Goal: Task Accomplishment & Management: Use online tool/utility

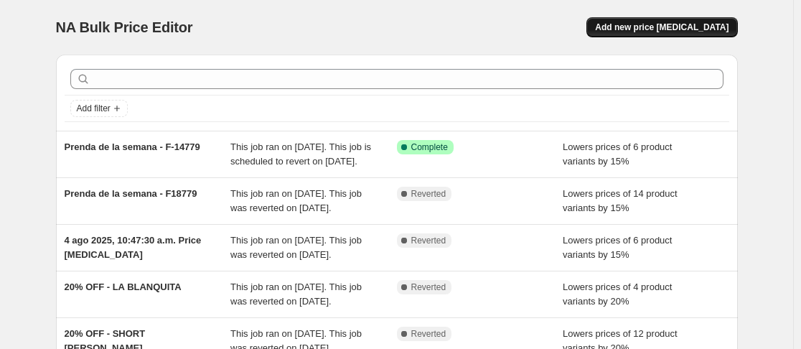
click at [683, 29] on span "Add new price [MEDICAL_DATA]" at bounding box center [662, 27] width 134 height 11
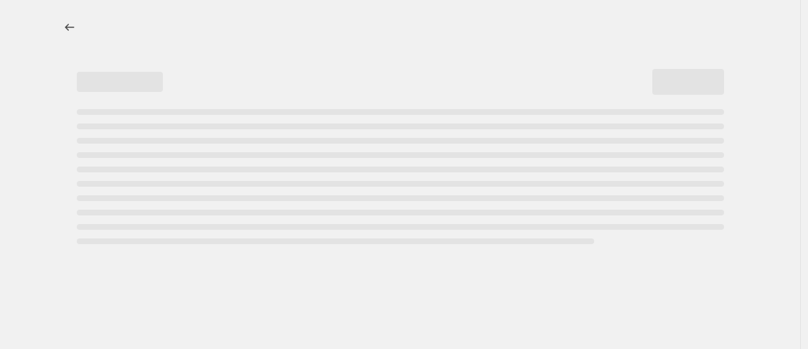
select select "percentage"
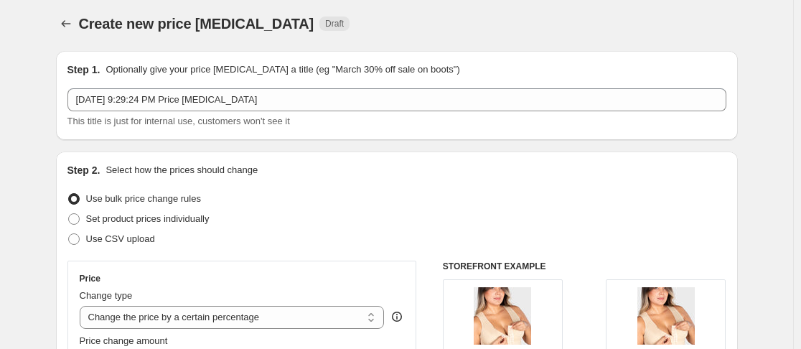
scroll to position [5, 0]
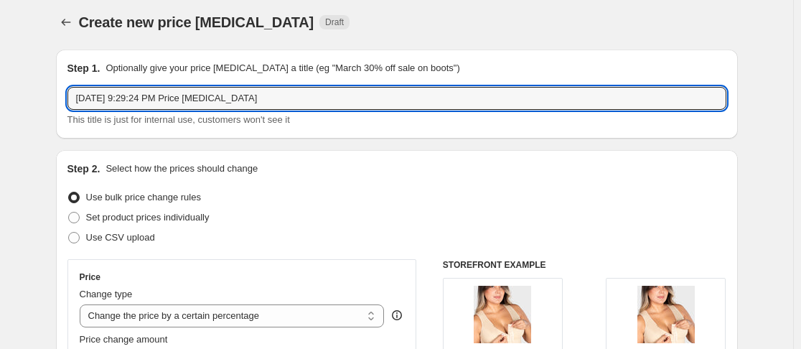
drag, startPoint x: 281, startPoint y: 101, endPoint x: 50, endPoint y: 97, distance: 231.2
type input "Flash sale"
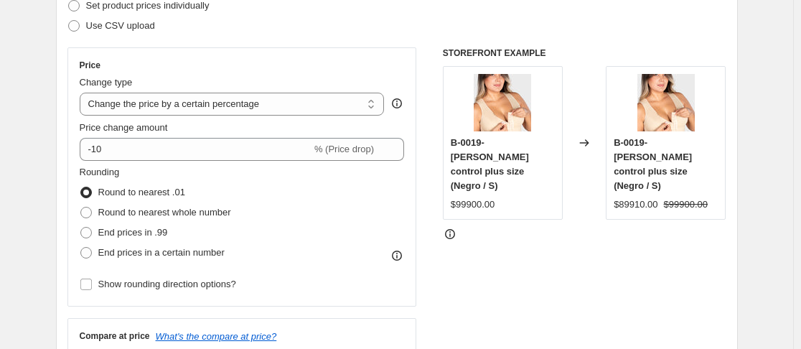
scroll to position [218, 0]
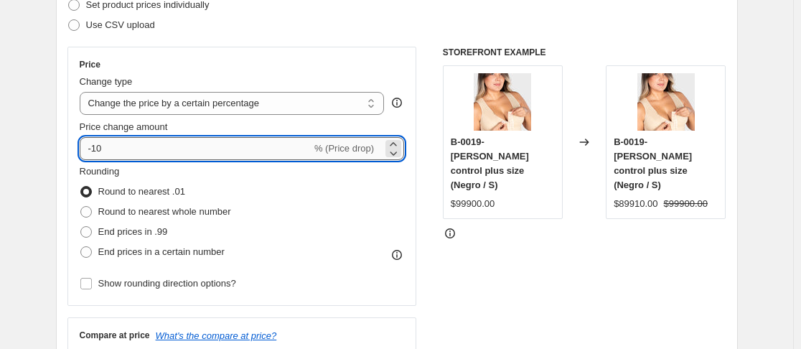
click at [148, 147] on input "-10" at bounding box center [196, 148] width 232 height 23
type input "-1"
type input "-20"
click at [434, 208] on div "Price Change type Change the price to a certain amount Change the price by a ce…" at bounding box center [396, 223] width 659 height 352
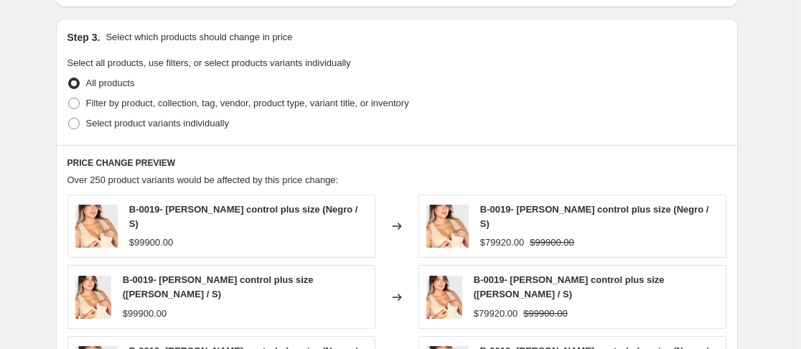
scroll to position [653, 0]
click at [78, 123] on span at bounding box center [73, 122] width 11 height 11
click at [69, 118] on input "Select product variants individually" at bounding box center [68, 117] width 1 height 1
radio input "true"
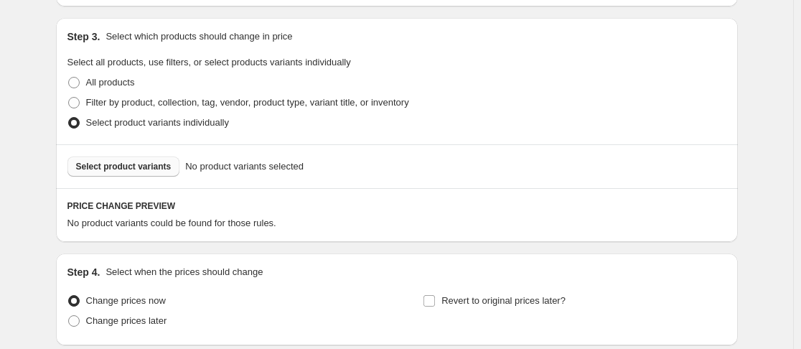
click at [140, 167] on span "Select product variants" at bounding box center [123, 166] width 95 height 11
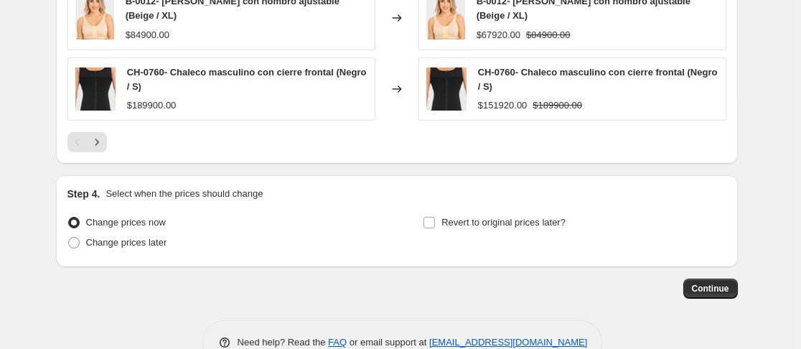
scroll to position [1117, 0]
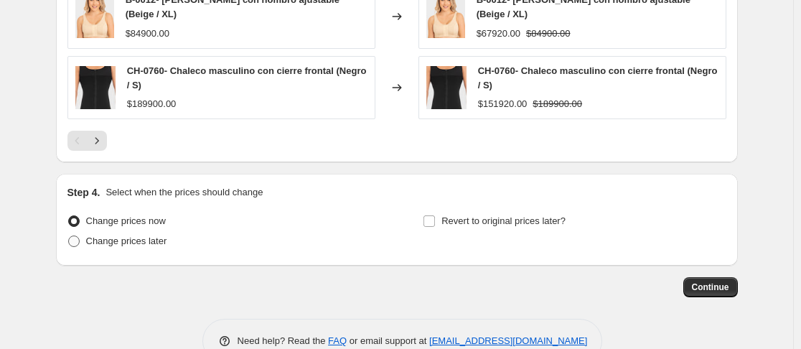
click at [78, 235] on span at bounding box center [73, 240] width 11 height 11
click at [69, 235] on input "Change prices later" at bounding box center [68, 235] width 1 height 1
radio input "true"
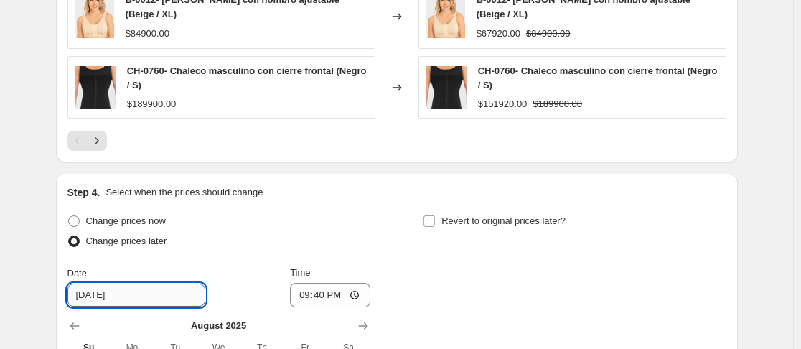
click at [137, 284] on input "[DATE]" at bounding box center [136, 295] width 138 height 23
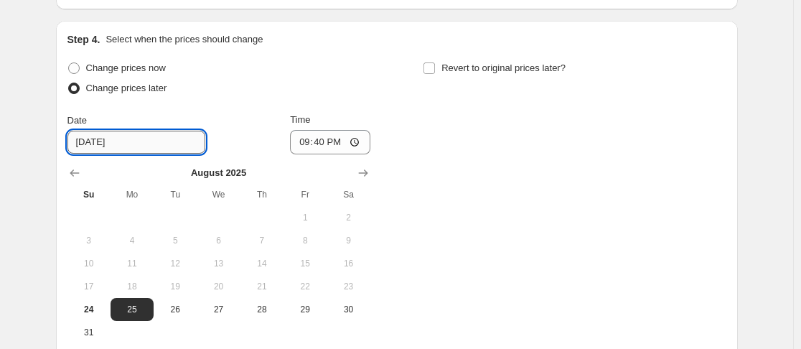
scroll to position [1271, 0]
click at [138, 303] on span "25" at bounding box center [132, 308] width 32 height 11
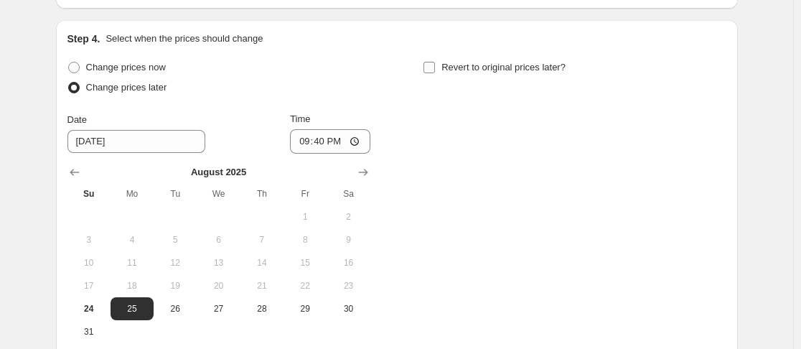
click at [433, 62] on input "Revert to original prices later?" at bounding box center [429, 67] width 11 height 11
checkbox input "true"
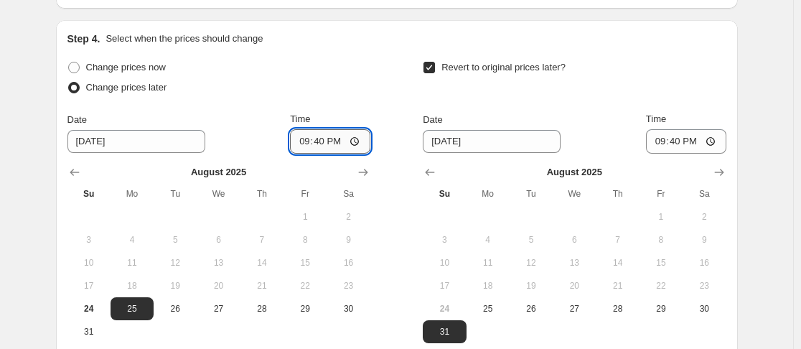
click at [308, 129] on input "21:40" at bounding box center [330, 141] width 80 height 24
click at [308, 129] on input "19:40" at bounding box center [330, 141] width 80 height 24
type input "10:00"
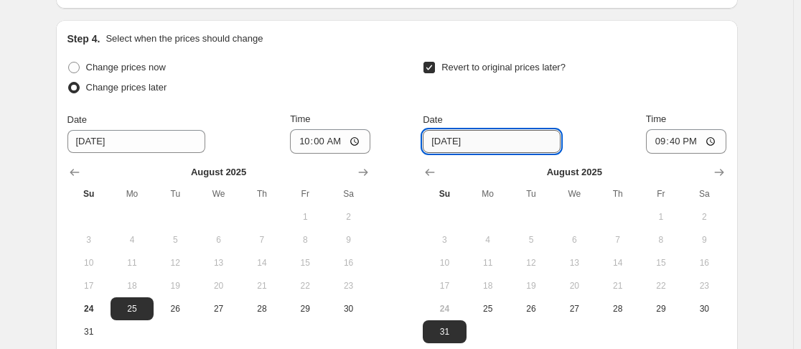
click at [455, 130] on input "[DATE]" at bounding box center [492, 141] width 138 height 23
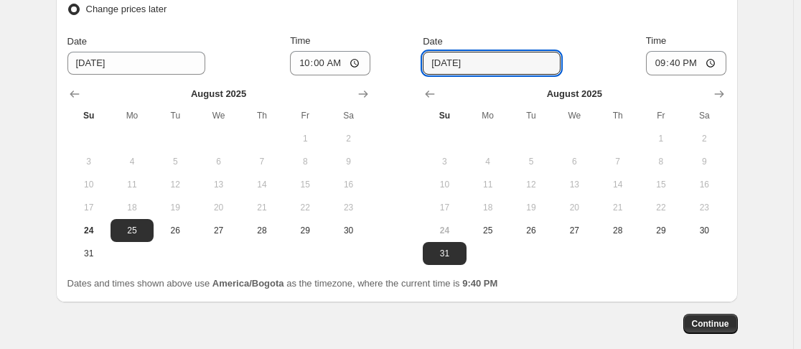
scroll to position [1350, 0]
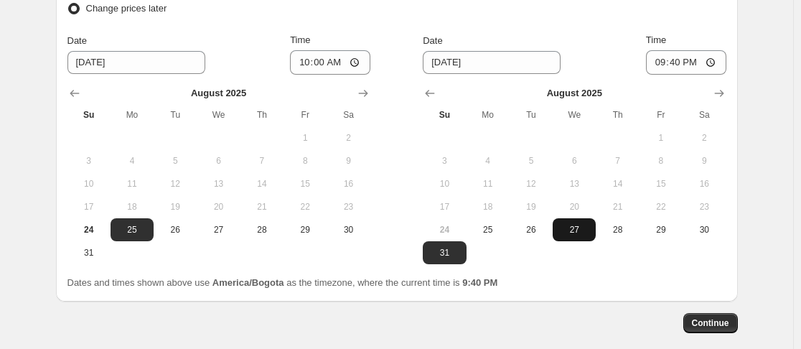
click at [578, 224] on span "27" at bounding box center [575, 229] width 32 height 11
type input "[DATE]"
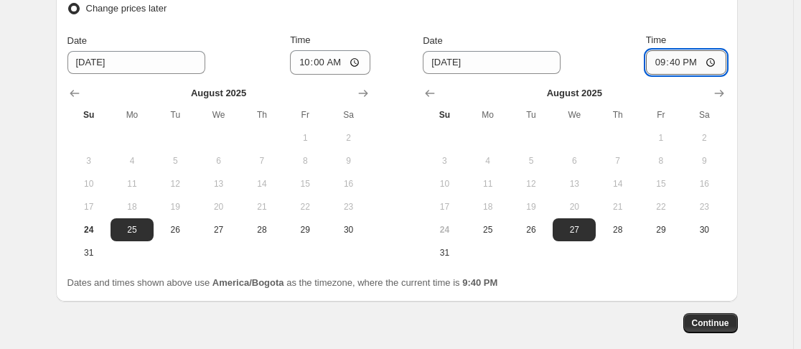
click at [664, 50] on input "21:40" at bounding box center [686, 62] width 80 height 24
type input "23:59"
click at [569, 11] on div "Revert to original prices later? Date [DATE] Time 23:59 [DATE] Su Mo Tu We Th F…" at bounding box center [574, 121] width 303 height 286
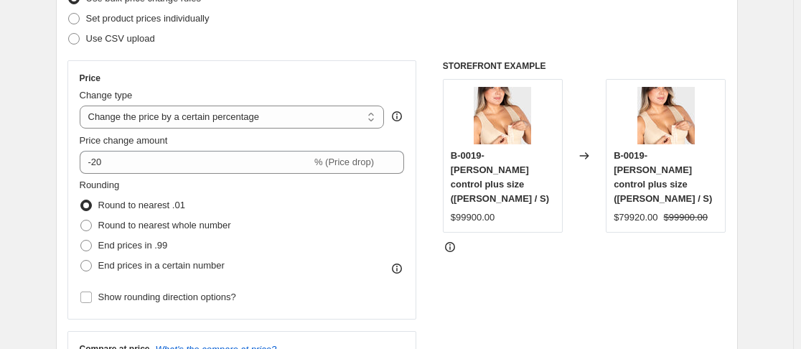
scroll to position [203, 0]
drag, startPoint x: 201, startPoint y: 203, endPoint x: 103, endPoint y: 210, distance: 97.9
click at [103, 210] on div "Round to nearest .01" at bounding box center [155, 206] width 151 height 20
copy span "Round to nearest .01"
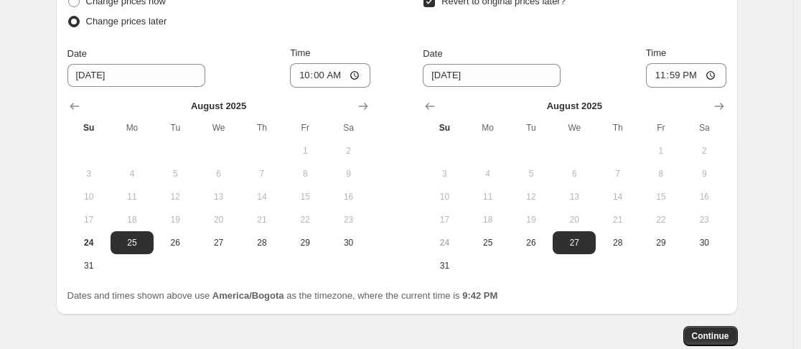
scroll to position [1404, 0]
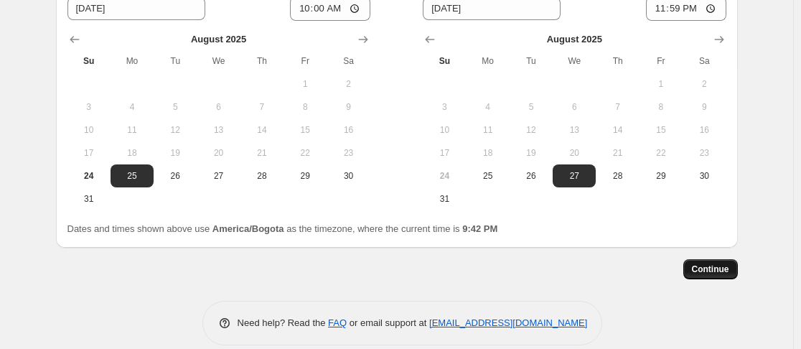
click at [719, 263] on span "Continue" at bounding box center [710, 268] width 37 height 11
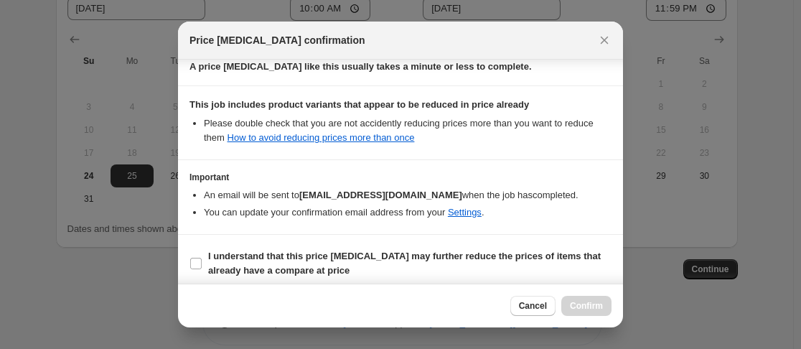
scroll to position [253, 0]
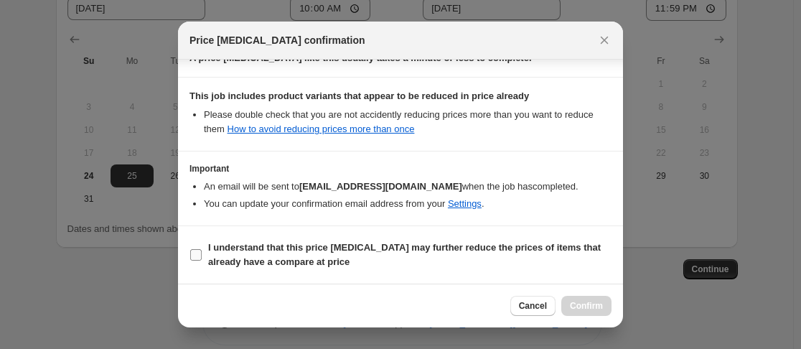
click at [197, 251] on input "I understand that this price [MEDICAL_DATA] may further reduce the prices of it…" at bounding box center [195, 254] width 11 height 11
checkbox input "true"
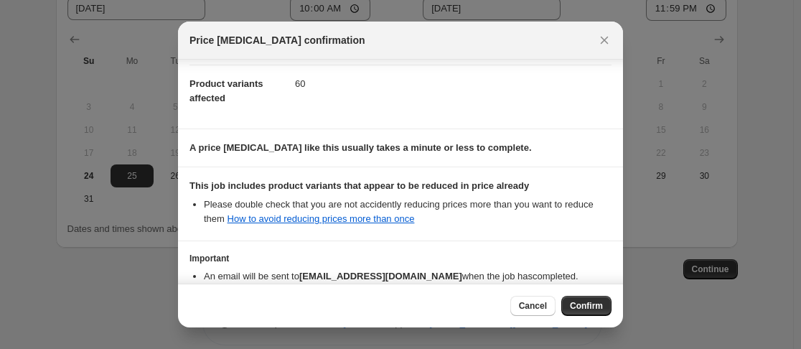
scroll to position [164, 0]
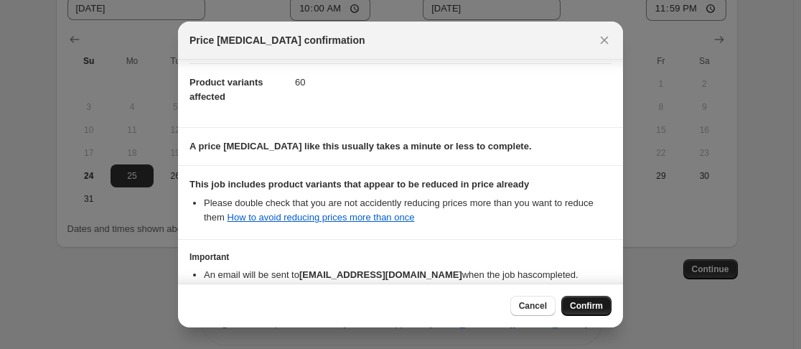
click at [589, 299] on button "Confirm" at bounding box center [586, 306] width 50 height 20
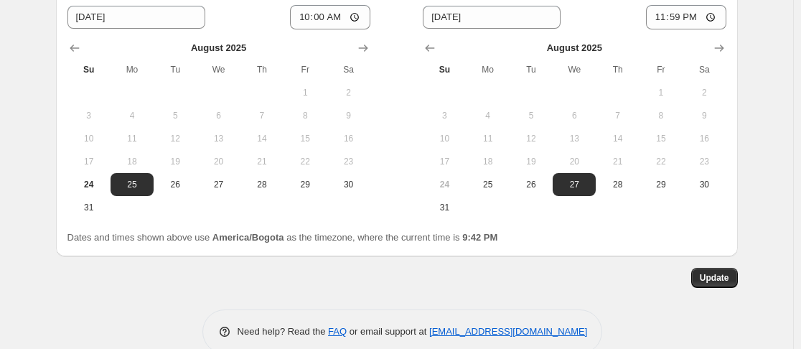
scroll to position [1491, 0]
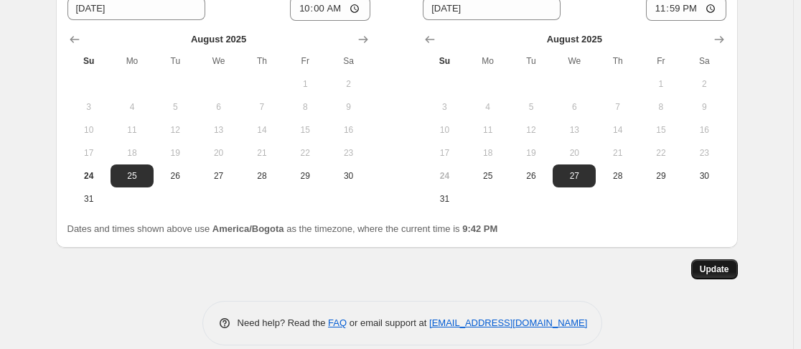
click at [723, 263] on span "Update" at bounding box center [714, 268] width 29 height 11
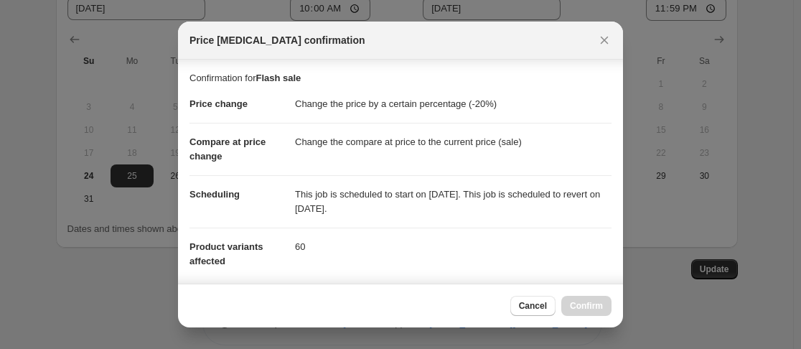
scroll to position [253, 0]
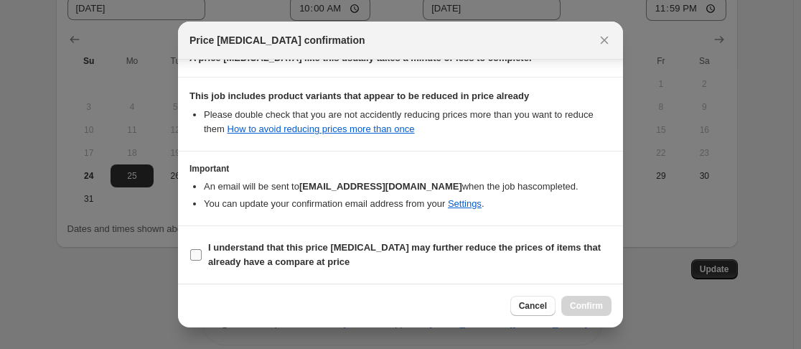
click at [199, 254] on input "I understand that this price [MEDICAL_DATA] may further reduce the prices of it…" at bounding box center [195, 254] width 11 height 11
checkbox input "true"
click at [589, 300] on button "Confirm" at bounding box center [586, 306] width 50 height 20
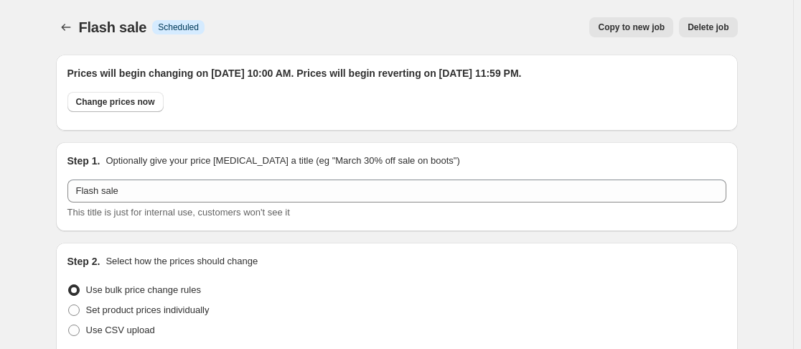
scroll to position [1491, 0]
